Goal: Information Seeking & Learning: Check status

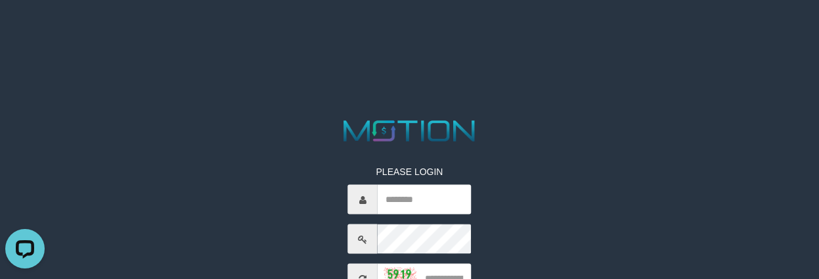
click at [392, 33] on html "PLEASE LOGIN ***** code © 2012-2018 dwg" at bounding box center [409, 16] width 819 height 33
click at [413, 210] on input "text" at bounding box center [425, 200] width 94 height 30
type input "*********"
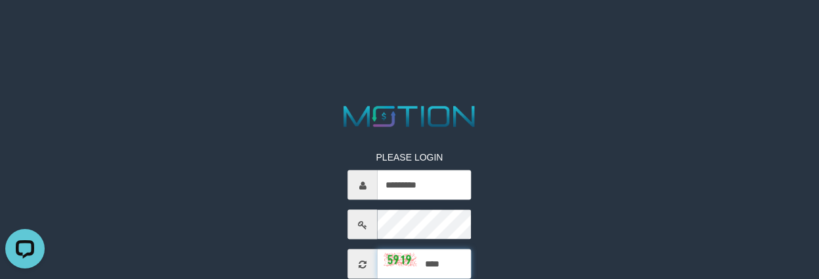
type input "****"
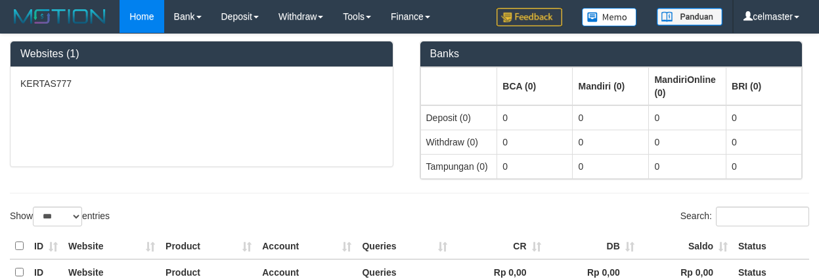
select select "***"
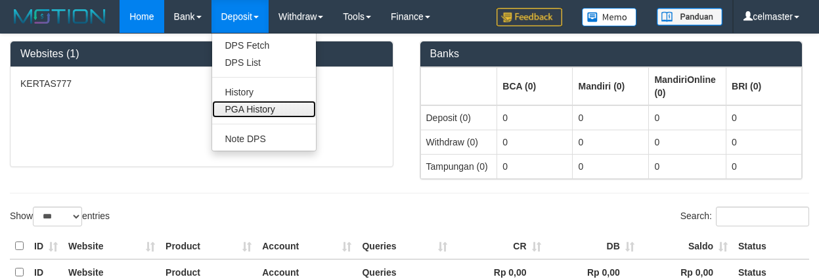
click at [243, 107] on link "PGA History" at bounding box center [264, 109] width 104 height 17
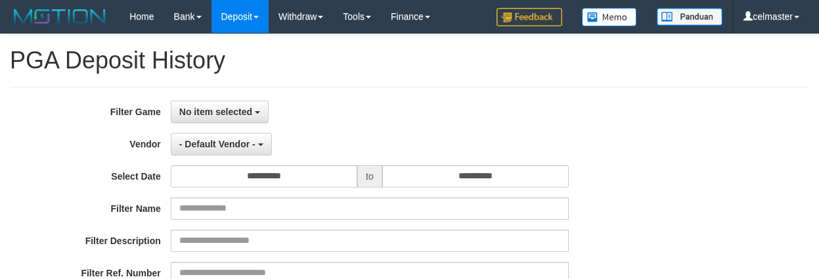
select select
select select "**"
click at [223, 110] on span "No item selected" at bounding box center [215, 111] width 73 height 11
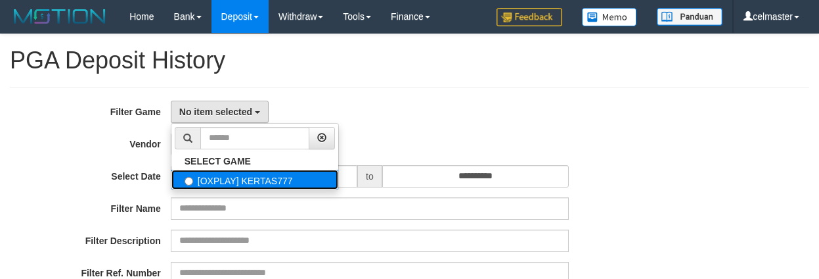
click at [203, 179] on label "[OXPLAY] KERTAS777" at bounding box center [255, 180] width 167 height 20
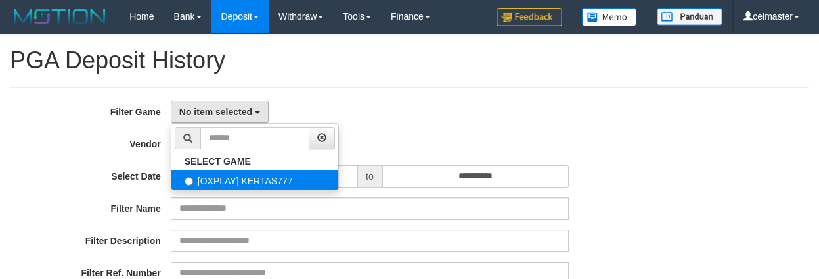
select select "****"
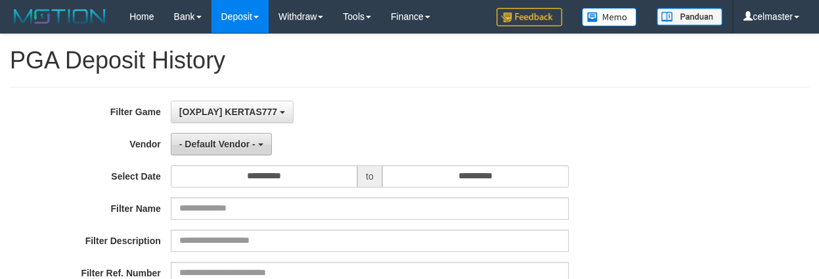
scroll to position [12, 0]
click at [212, 150] on button "- Default Vendor -" at bounding box center [221, 144] width 101 height 22
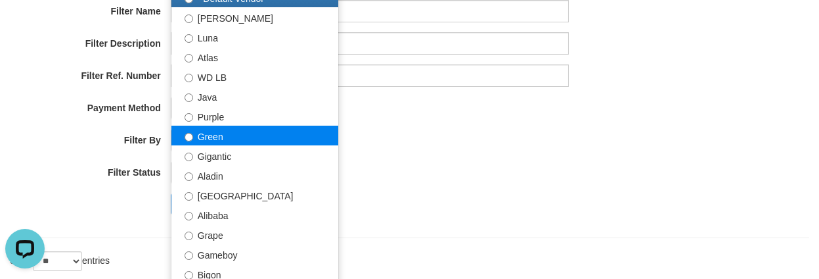
scroll to position [0, 0]
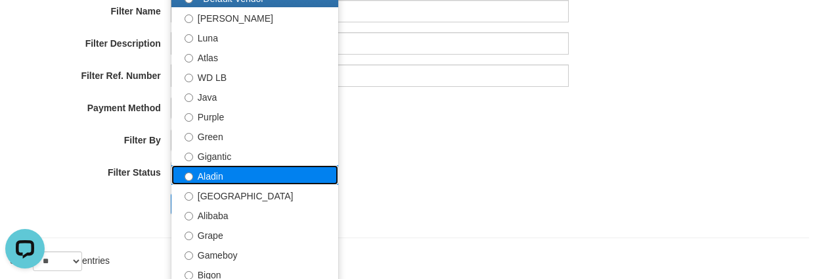
click at [215, 177] on label "Aladin" at bounding box center [255, 175] width 167 height 20
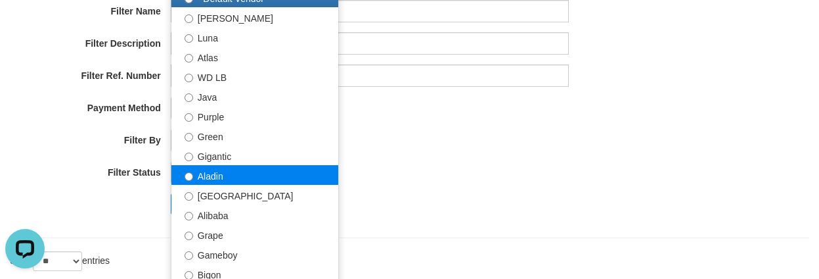
select select "**********"
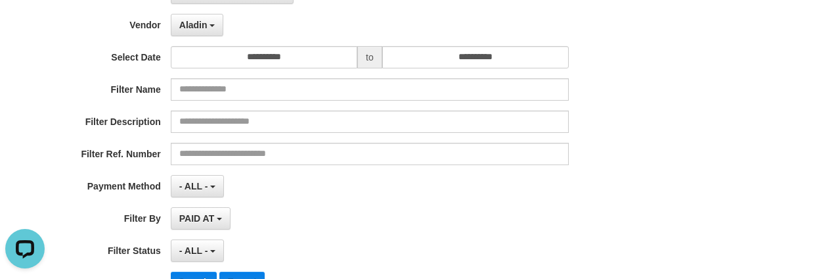
scroll to position [110, 0]
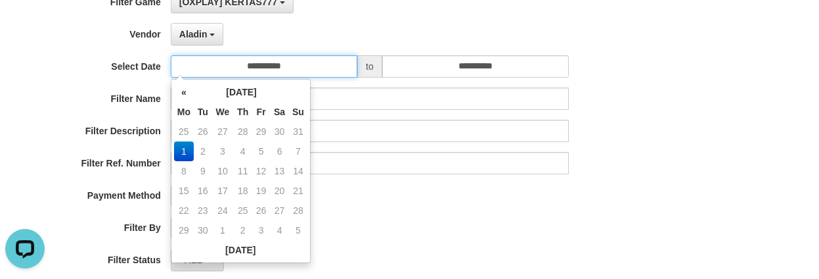
click at [243, 65] on input "**********" at bounding box center [264, 66] width 187 height 22
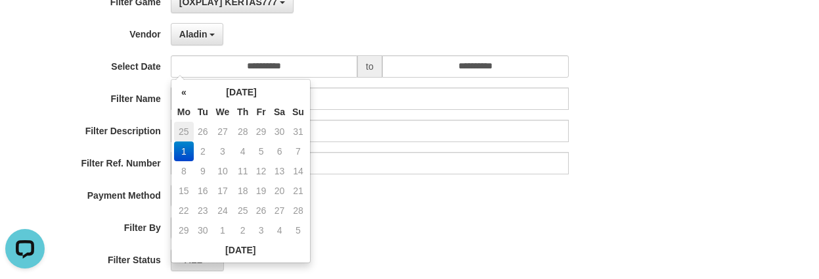
click at [181, 132] on td "25" at bounding box center [184, 132] width 20 height 20
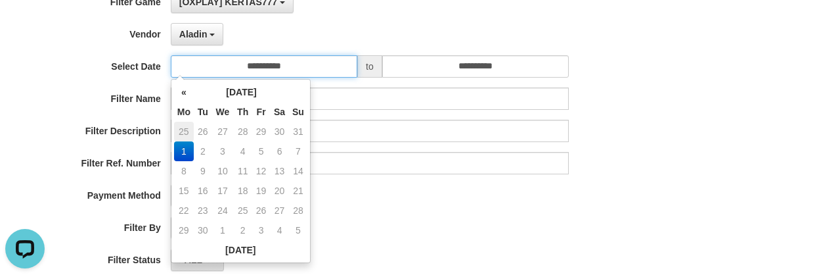
type input "**********"
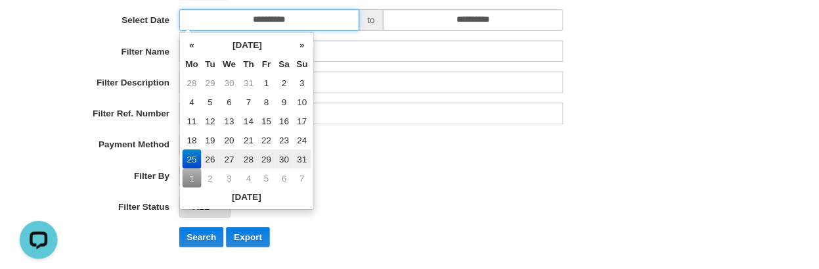
scroll to position [197, 0]
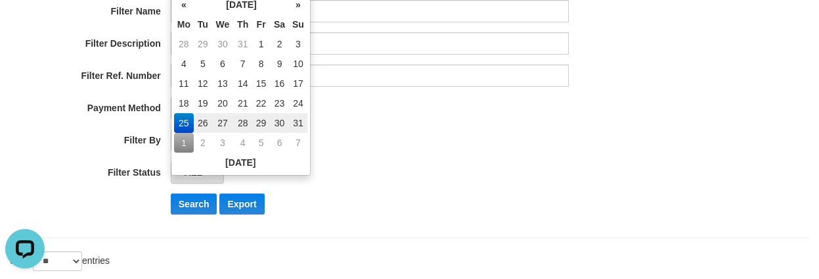
click at [407, 182] on div "- ALL - SELECT ALL - ALL - SELECT STATUS PENDING/UNPAID PAID CANCELED EXPIRED" at bounding box center [370, 172] width 398 height 22
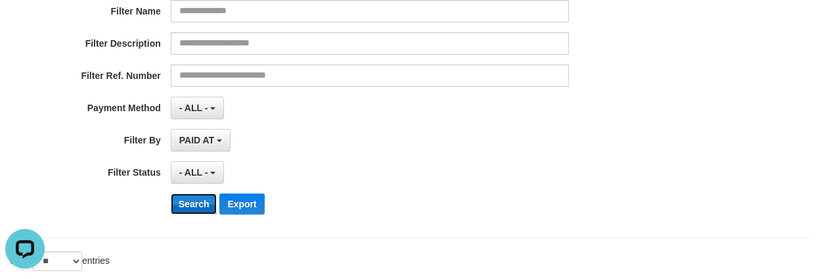
click at [191, 199] on button "Search" at bounding box center [194, 203] width 47 height 21
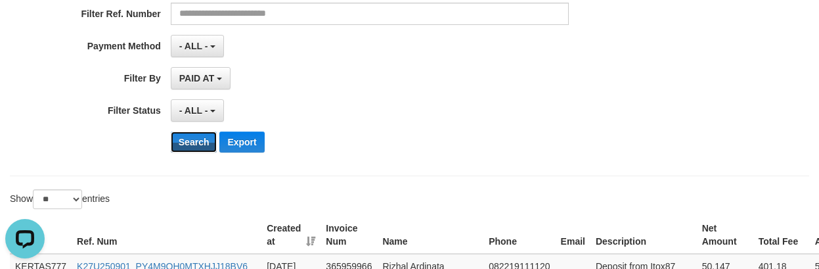
scroll to position [394, 0]
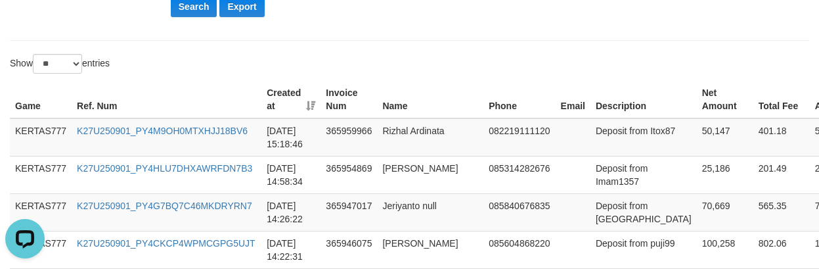
click at [484, 95] on th "Phone" at bounding box center [520, 99] width 72 height 37
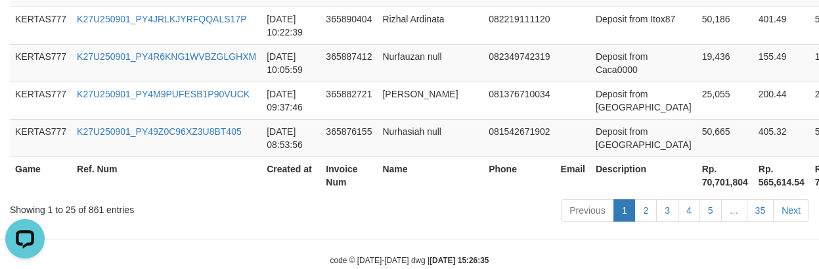
scroll to position [1323, 0]
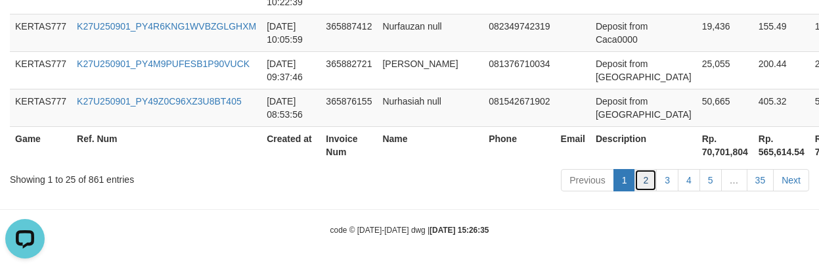
click at [649, 179] on link "2" at bounding box center [646, 180] width 22 height 22
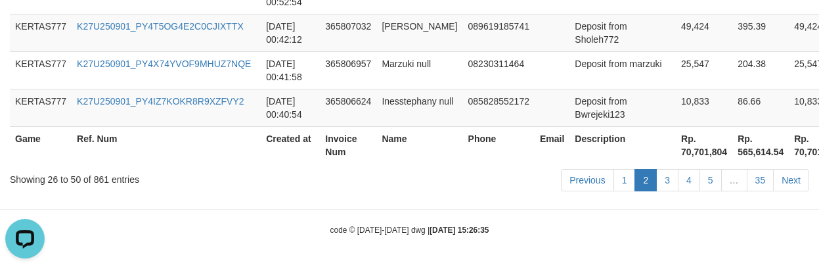
scroll to position [465, 0]
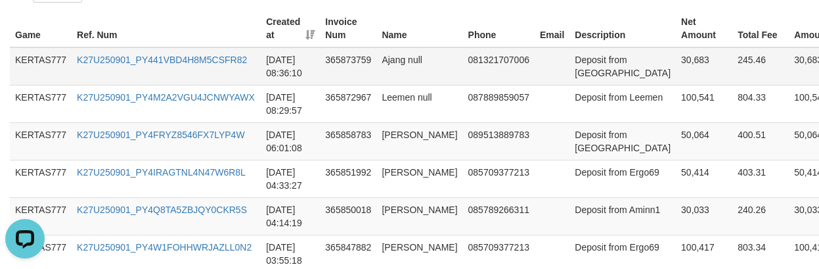
click at [481, 83] on td "081321707006" at bounding box center [499, 66] width 72 height 38
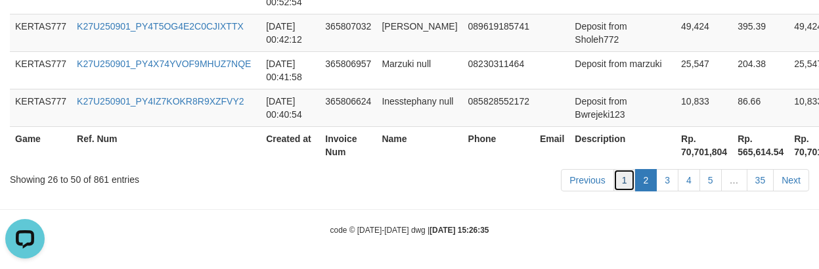
click at [622, 182] on link "1" at bounding box center [625, 180] width 22 height 22
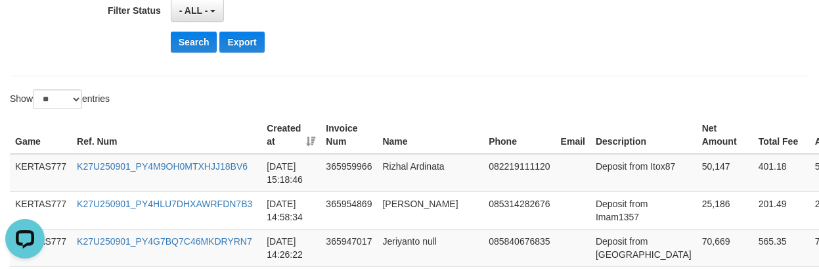
scroll to position [337, 0]
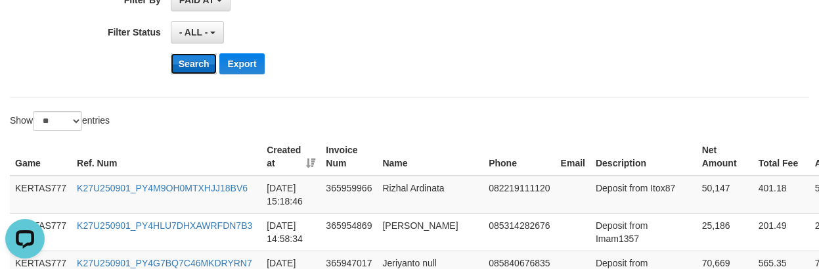
click at [196, 71] on button "Search" at bounding box center [194, 63] width 47 height 21
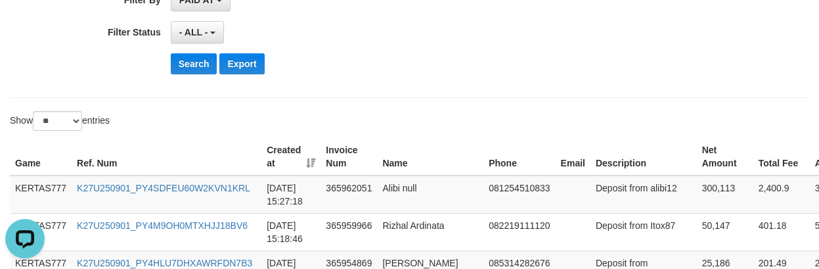
click at [334, 157] on th "Invoice Num" at bounding box center [349, 156] width 57 height 37
click at [195, 67] on button "Search" at bounding box center [194, 63] width 47 height 21
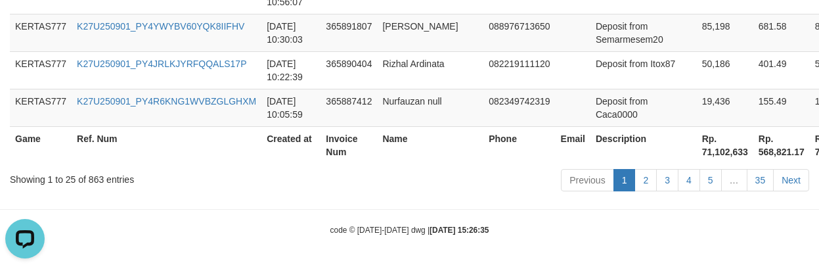
click at [697, 150] on th "Rp. 71,102,633" at bounding box center [725, 144] width 57 height 37
copy th "71,102,633"
click at [498, 30] on td "088976713650" at bounding box center [520, 32] width 72 height 37
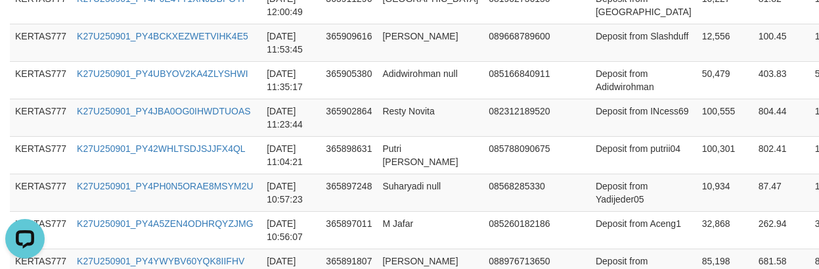
scroll to position [0, 0]
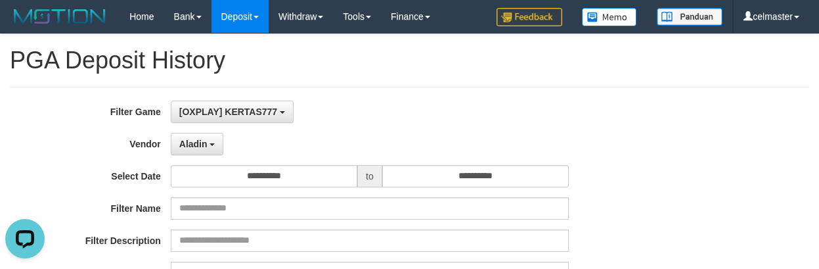
click at [168, 146] on label "Vendor" at bounding box center [85, 142] width 171 height 18
click at [198, 140] on span "Aladin" at bounding box center [193, 144] width 28 height 11
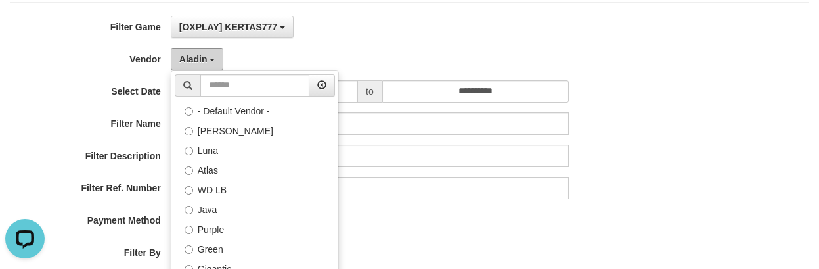
scroll to position [197, 0]
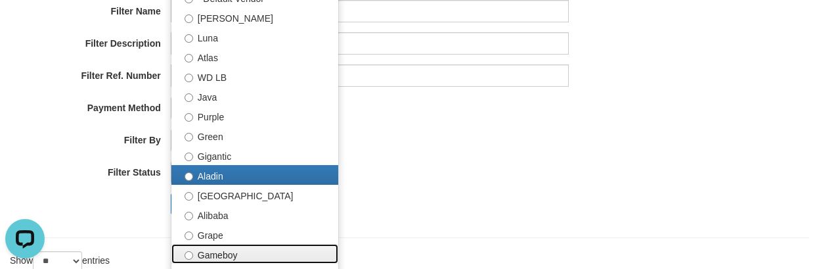
click at [233, 246] on label "Gameboy" at bounding box center [255, 254] width 167 height 20
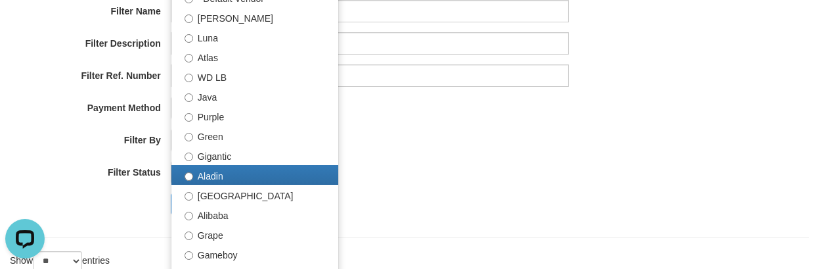
select select "**********"
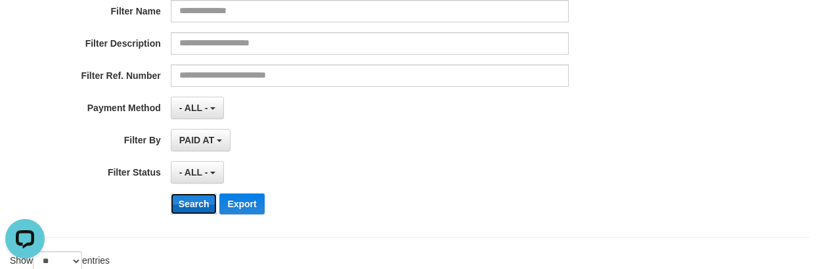
click at [204, 198] on button "Search" at bounding box center [194, 203] width 47 height 21
click at [590, 200] on div "Search Export" at bounding box center [427, 203] width 512 height 21
click at [543, 94] on div "**********" at bounding box center [341, 63] width 683 height 321
click at [434, 162] on div "- ALL - SELECT ALL - ALL - SELECT STATUS PENDING/UNPAID PAID CANCELED EXPIRED" at bounding box center [370, 172] width 398 height 22
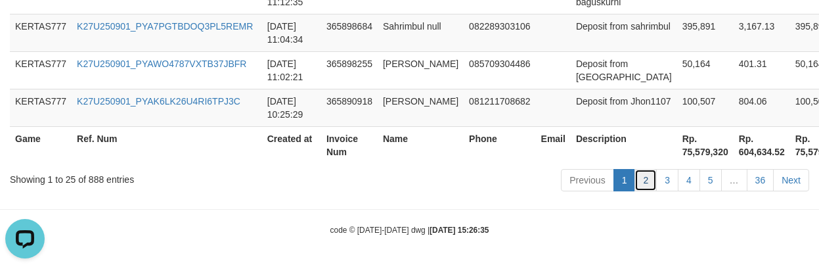
click at [651, 183] on link "2" at bounding box center [646, 180] width 22 height 22
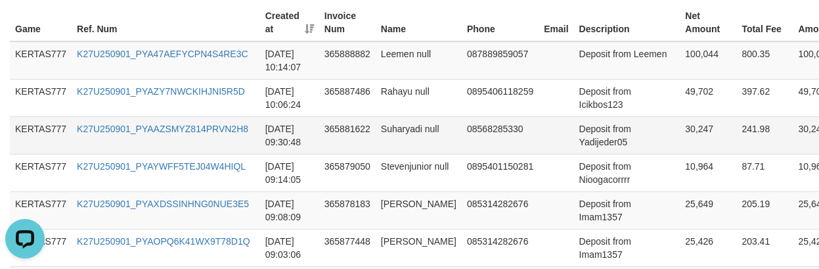
scroll to position [405, 0]
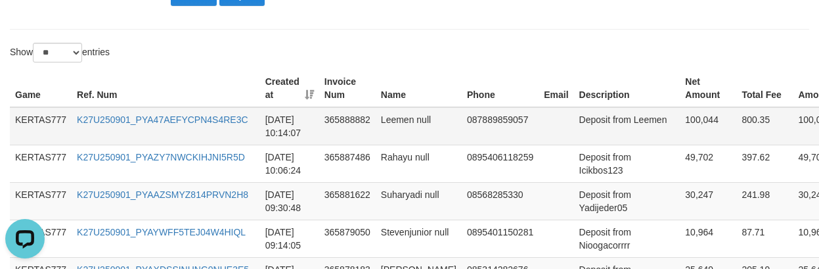
click at [680, 112] on td "100,044" at bounding box center [708, 126] width 57 height 38
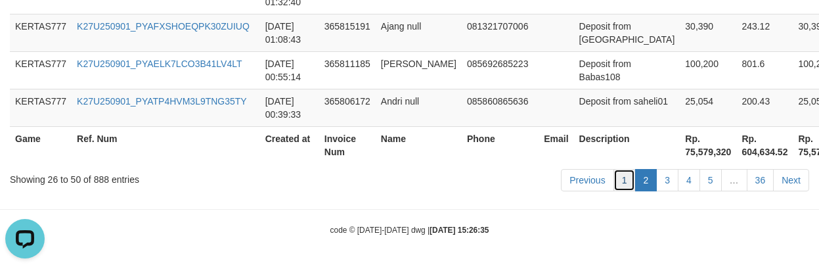
click at [614, 177] on link "1" at bounding box center [625, 180] width 22 height 22
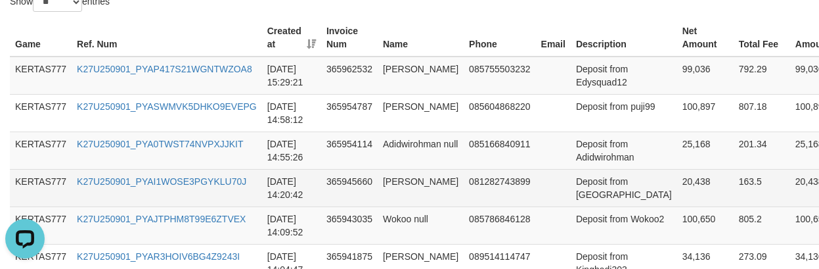
scroll to position [447, 0]
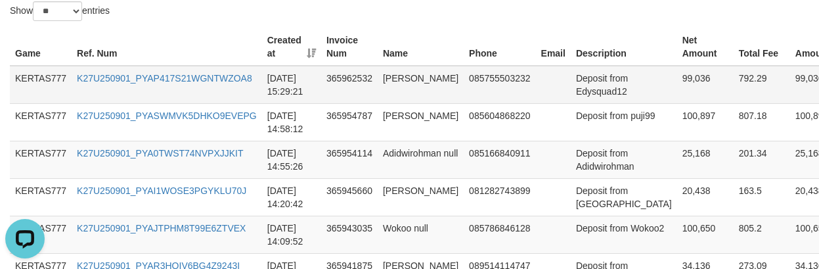
click at [464, 81] on td "085755503232" at bounding box center [500, 85] width 72 height 38
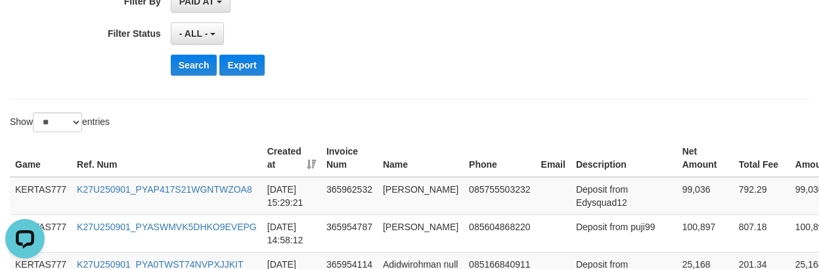
scroll to position [271, 0]
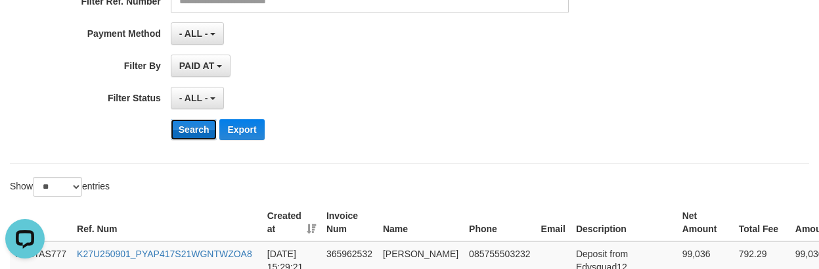
click at [199, 129] on button "Search" at bounding box center [194, 129] width 47 height 21
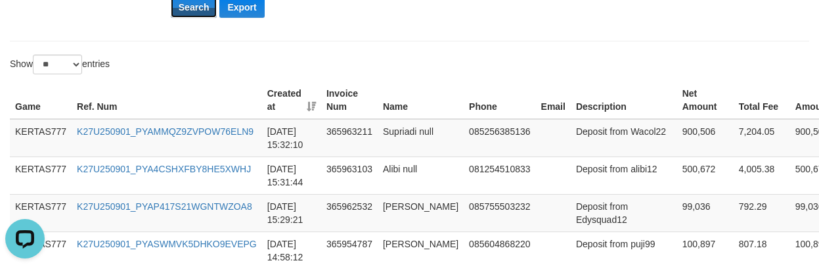
scroll to position [403, 0]
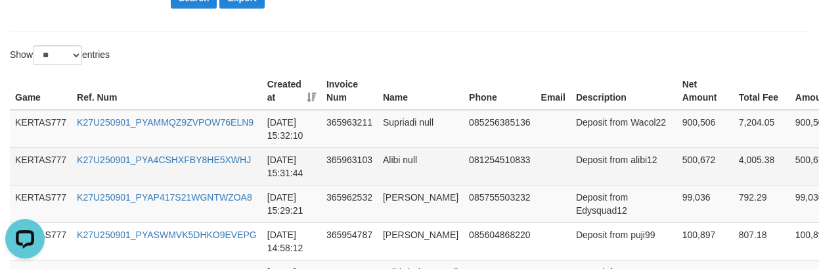
click at [545, 171] on td at bounding box center [553, 165] width 35 height 37
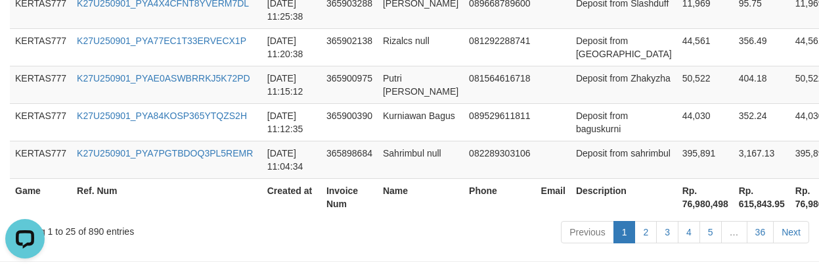
scroll to position [1323, 0]
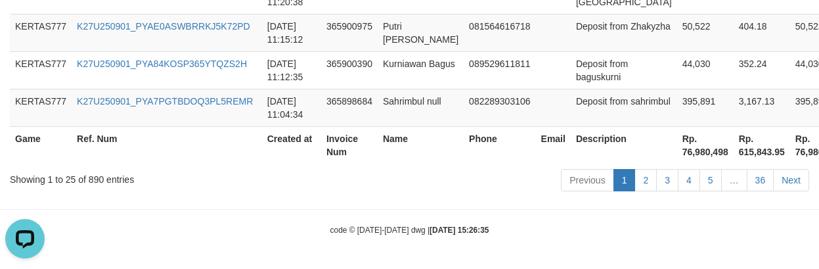
click at [678, 149] on th "Rp. 76,980,498" at bounding box center [706, 144] width 57 height 37
copy th "76,980,498"
click at [571, 111] on td "Deposit from sahrimbul" at bounding box center [624, 107] width 106 height 37
